Goal: Information Seeking & Learning: Learn about a topic

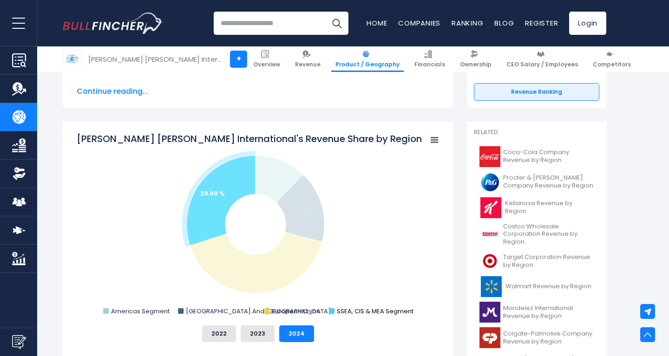
drag, startPoint x: 333, startPoint y: 314, endPoint x: 410, endPoint y: 317, distance: 76.2
click at [407, 316] on rect "Philip Morris International's Revenue Share by Region" at bounding box center [258, 225] width 362 height 186
drag, startPoint x: 433, startPoint y: 312, endPoint x: 327, endPoint y: 311, distance: 105.9
click at [327, 311] on rect "Philip Morris International's Revenue Share by Region" at bounding box center [258, 225] width 362 height 186
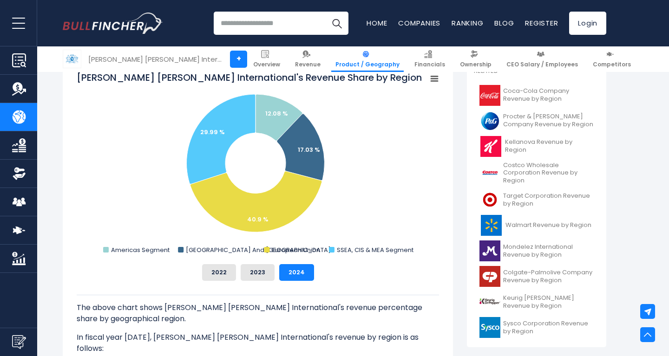
scroll to position [256, 0]
click at [261, 268] on button "2023" at bounding box center [258, 272] width 34 height 17
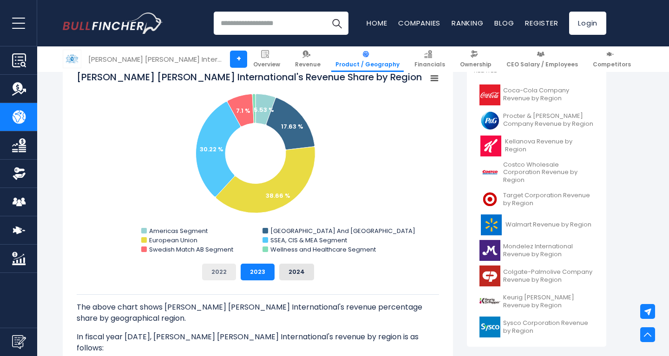
click at [221, 272] on button "2022" at bounding box center [219, 272] width 34 height 17
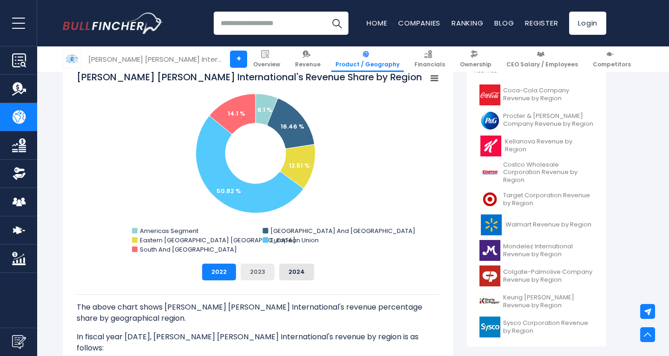
click at [263, 272] on button "2023" at bounding box center [258, 272] width 34 height 17
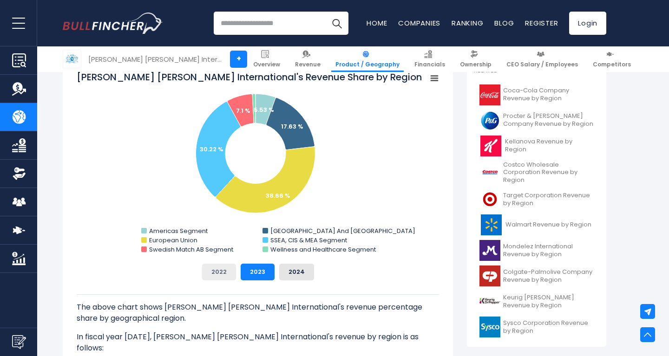
click at [225, 273] on button "2022" at bounding box center [219, 272] width 34 height 17
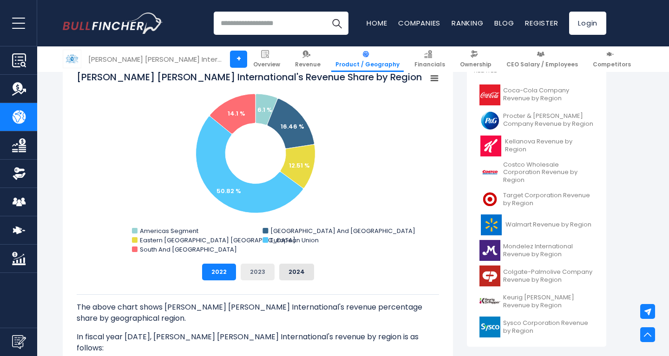
click at [251, 274] on button "2023" at bounding box center [258, 272] width 34 height 17
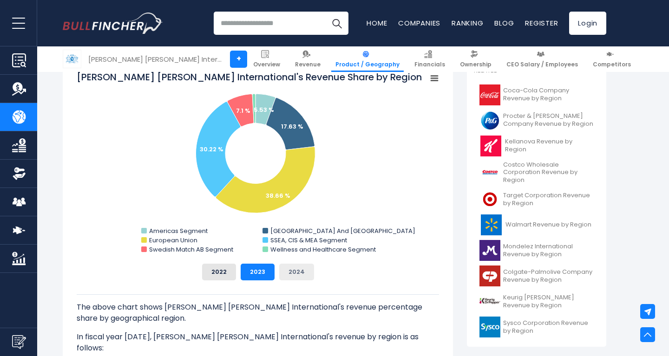
click at [289, 272] on button "2024" at bounding box center [296, 272] width 35 height 17
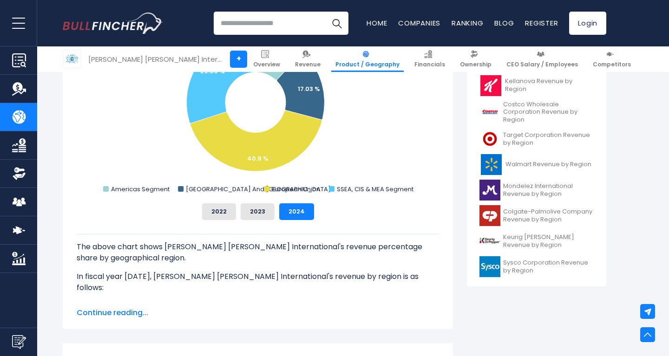
scroll to position [323, 0]
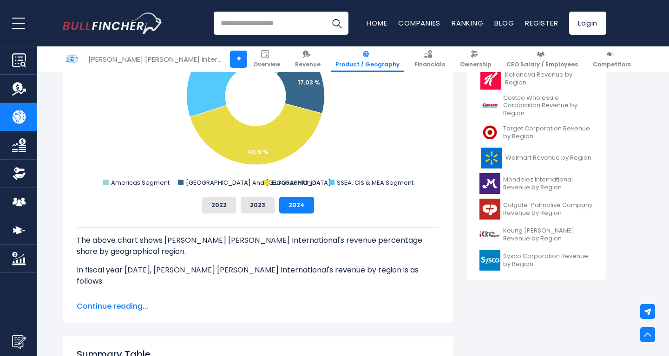
click at [134, 302] on span "Continue reading..." at bounding box center [258, 306] width 362 height 11
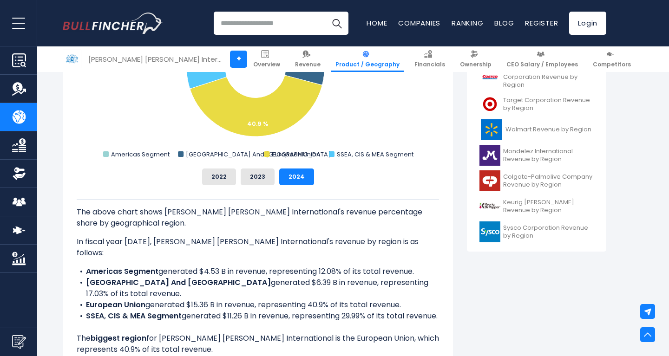
scroll to position [358, 0]
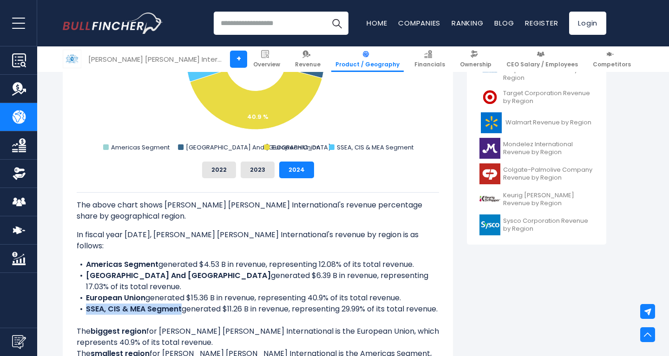
drag, startPoint x: 87, startPoint y: 288, endPoint x: 181, endPoint y: 286, distance: 93.8
click at [181, 304] on li "SSEA, CIS & MEA Segment generated $11.26 B in revenue, representing 29.99% of i…" at bounding box center [258, 309] width 362 height 11
copy b "SSEA, CIS & MEA Segment"
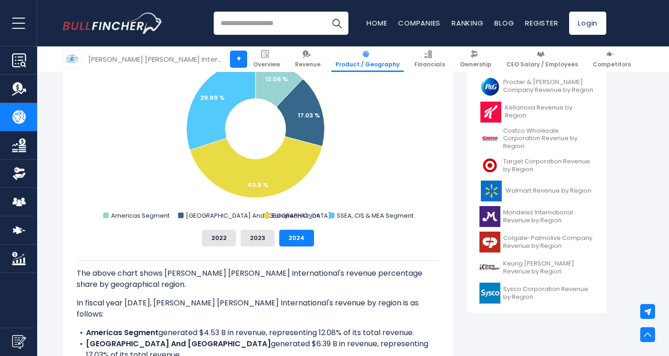
scroll to position [211, 0]
